Goal: Transaction & Acquisition: Subscribe to service/newsletter

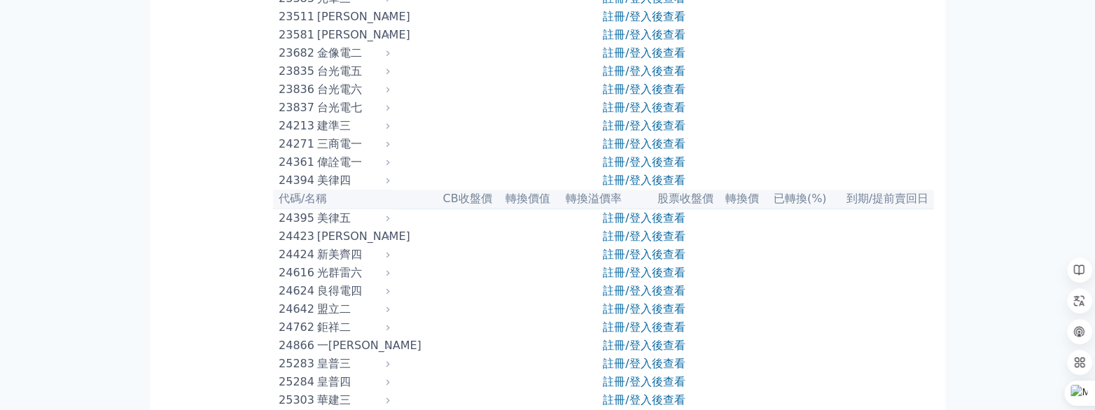
scroll to position [1330, 0]
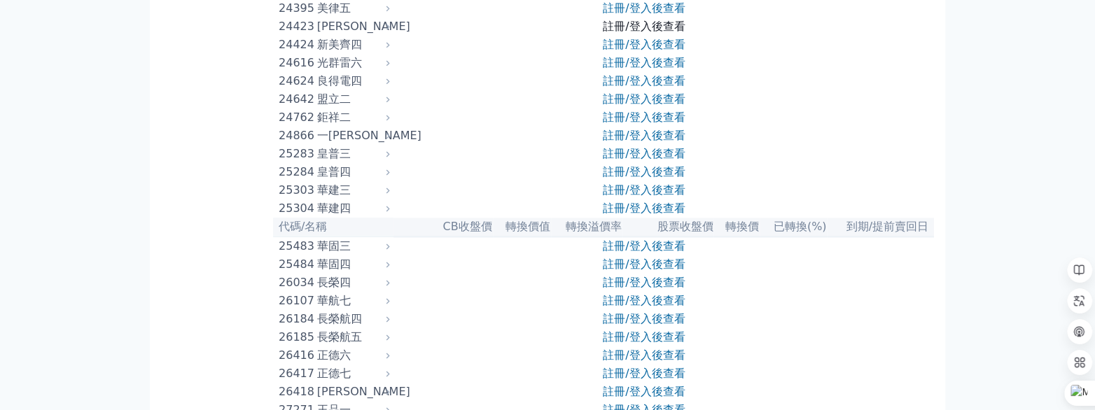
click at [656, 33] on link "註冊/登入後查看" at bounding box center [644, 26] width 82 height 13
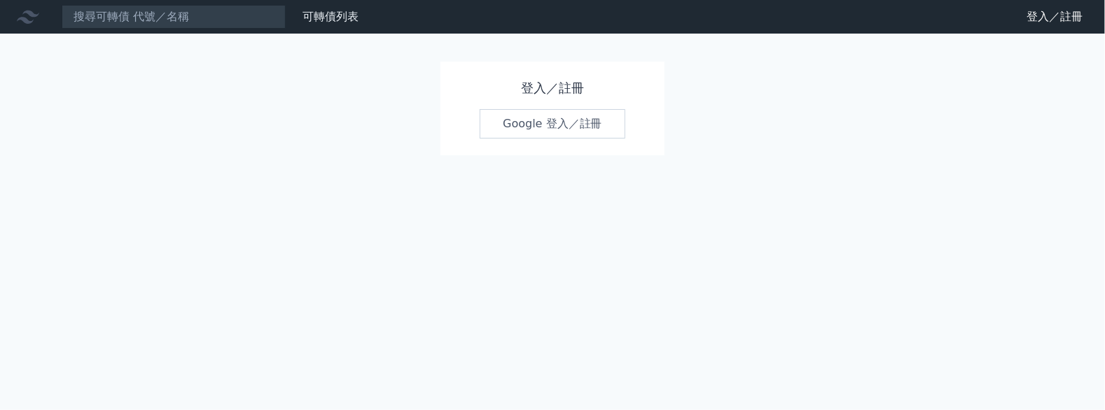
click at [594, 124] on link "Google 登入／註冊" at bounding box center [553, 123] width 146 height 29
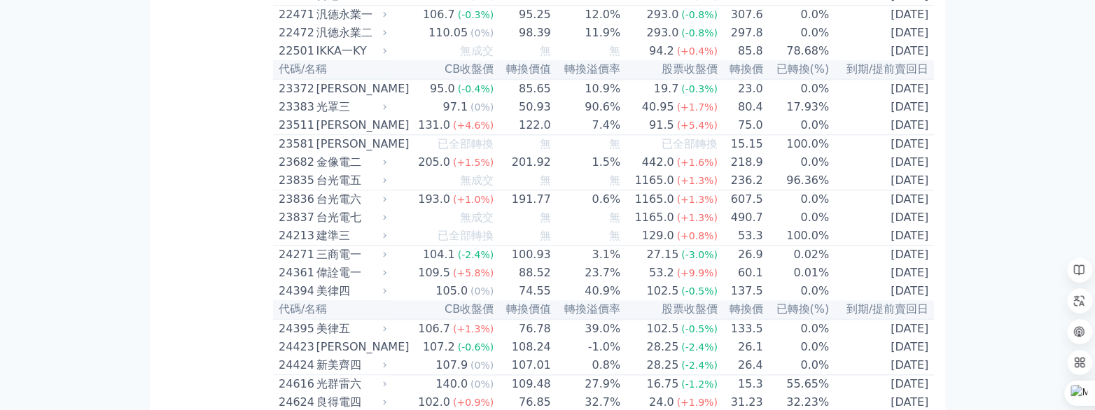
scroll to position [1190, 0]
